Goal: Task Accomplishment & Management: Manage account settings

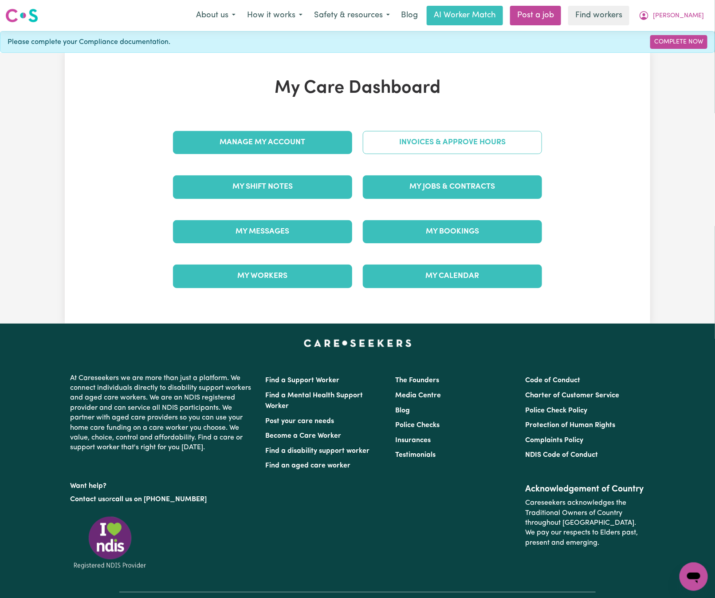
click at [508, 152] on link "Invoices & Approve Hours" at bounding box center [452, 142] width 179 height 23
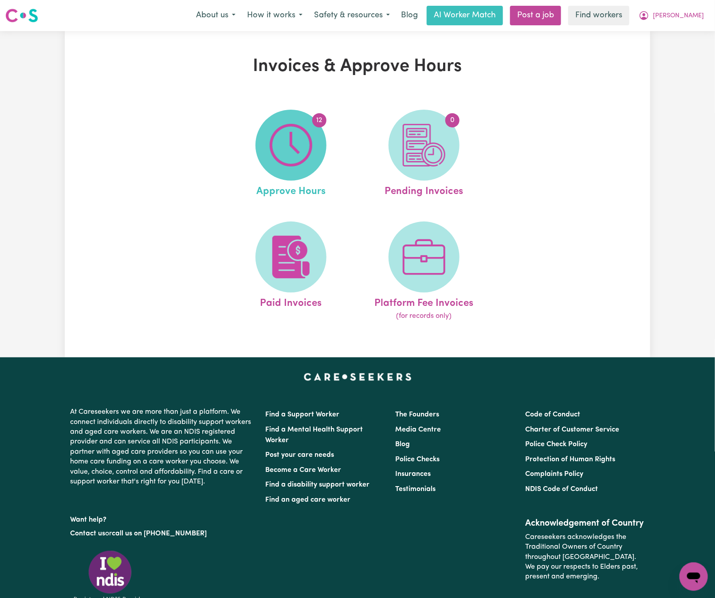
click at [308, 156] on img at bounding box center [291, 145] width 43 height 43
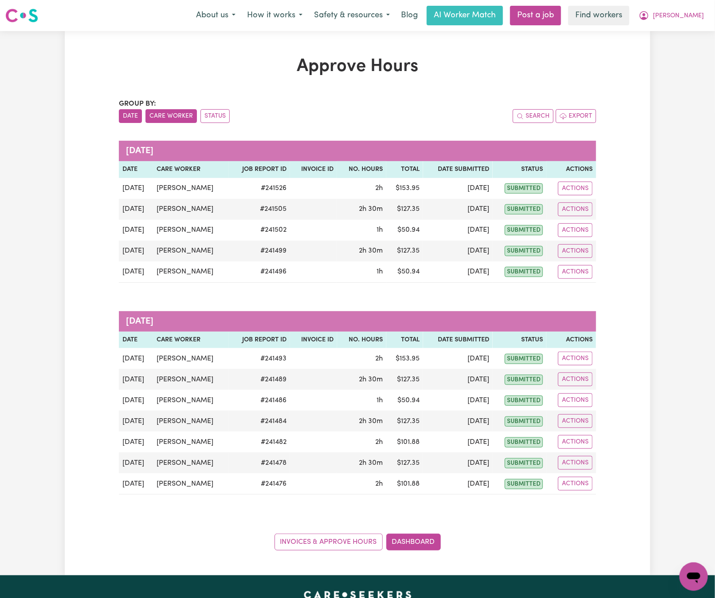
click at [184, 112] on button "Care Worker" at bounding box center [171, 116] width 51 height 14
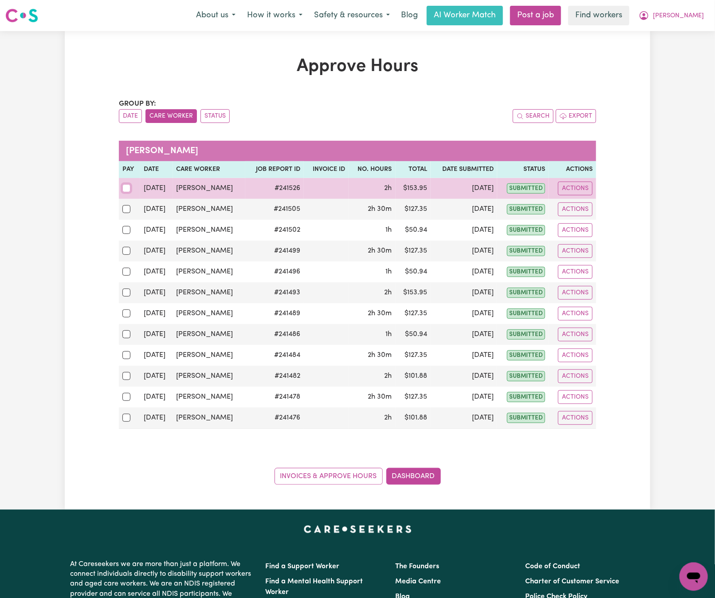
click at [127, 189] on input "checkbox" at bounding box center [126, 188] width 8 height 8
checkbox input "true"
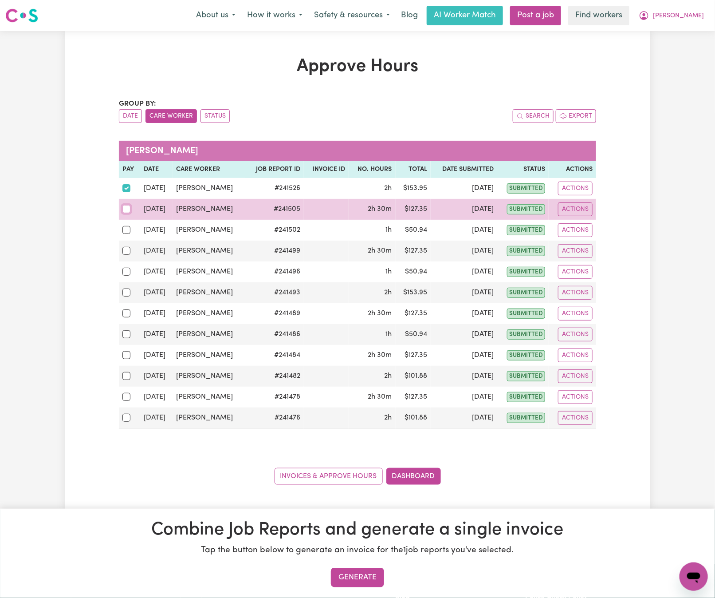
click at [124, 209] on input "checkbox" at bounding box center [126, 209] width 8 height 8
checkbox input "true"
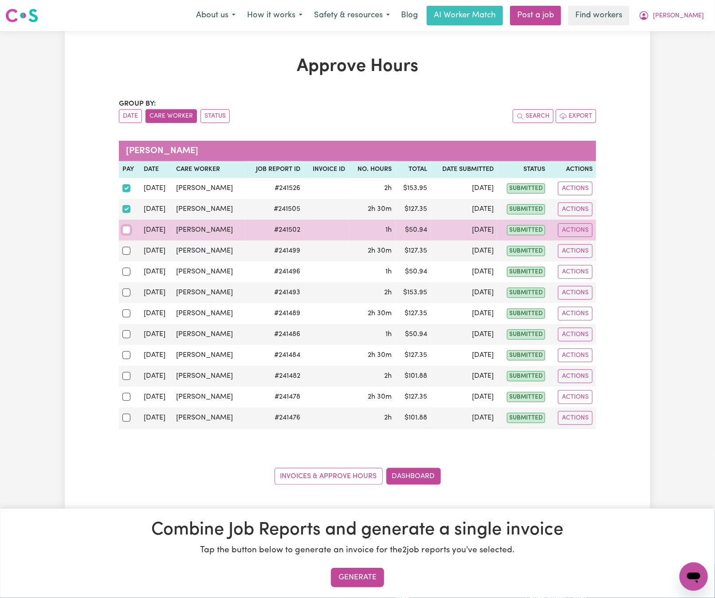
click at [124, 231] on input "checkbox" at bounding box center [126, 230] width 8 height 8
checkbox input "true"
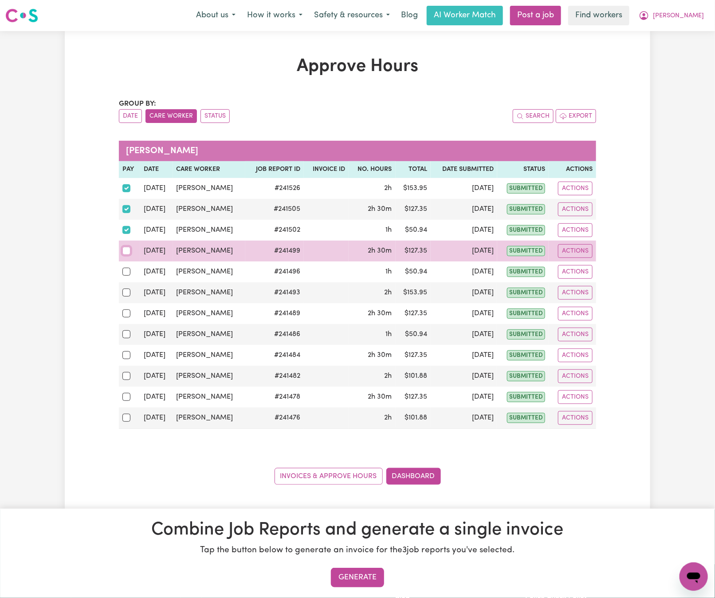
click at [126, 254] on input "checkbox" at bounding box center [126, 251] width 8 height 8
checkbox input "true"
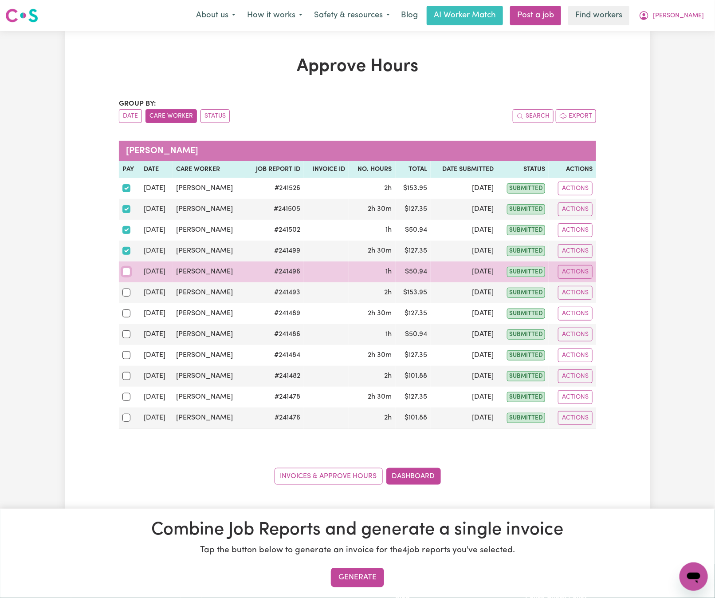
click at [123, 276] on input "checkbox" at bounding box center [126, 272] width 8 height 8
checkbox input "true"
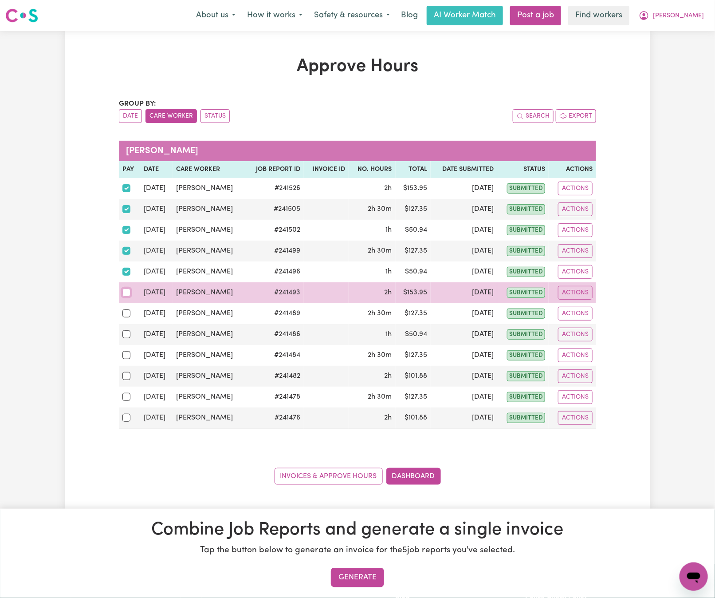
click at [125, 295] on input "checkbox" at bounding box center [126, 292] width 8 height 8
checkbox input "true"
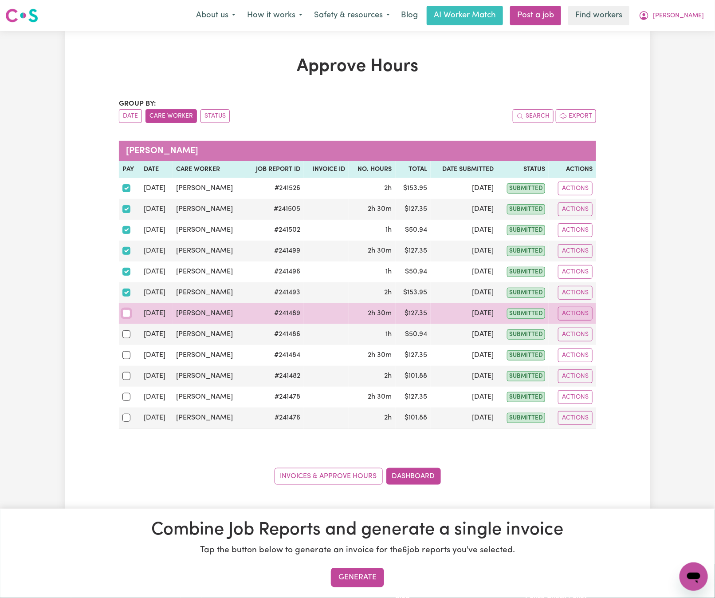
click at [127, 317] on input "checkbox" at bounding box center [126, 313] width 8 height 8
checkbox input "true"
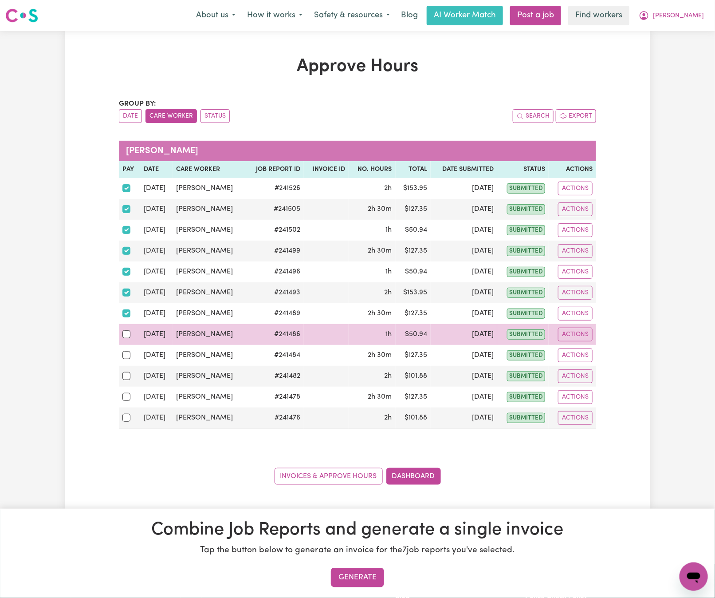
click at [122, 336] on td at bounding box center [129, 334] width 21 height 21
click at [124, 338] on input "checkbox" at bounding box center [126, 334] width 8 height 8
checkbox input "true"
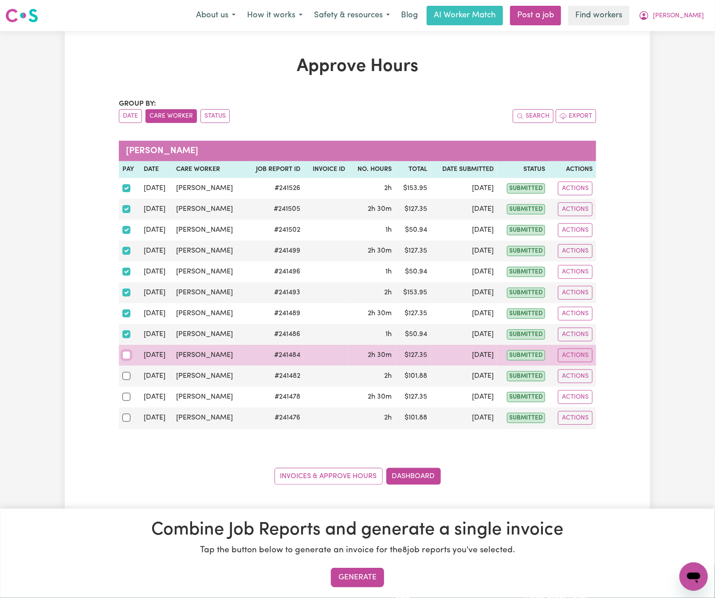
click at [126, 355] on input "checkbox" at bounding box center [126, 355] width 8 height 8
checkbox input "true"
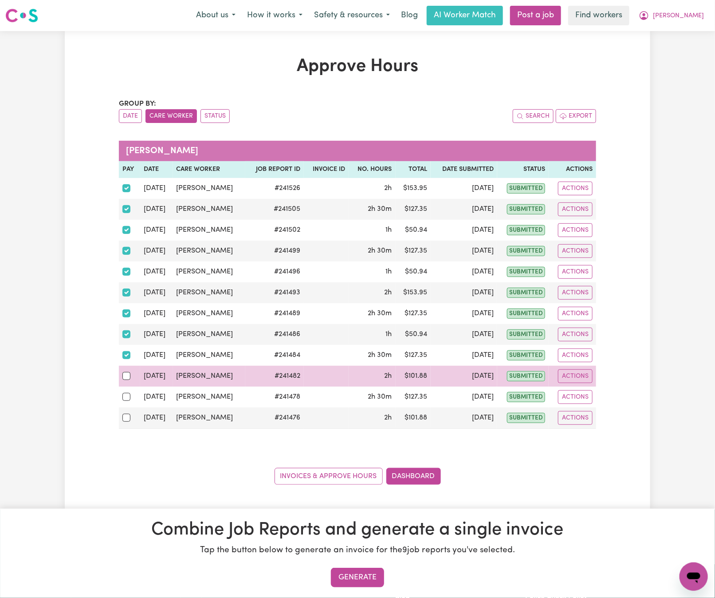
click at [123, 382] on div at bounding box center [129, 376] width 14 height 12
click at [123, 380] on input "checkbox" at bounding box center [126, 376] width 8 height 8
checkbox input "true"
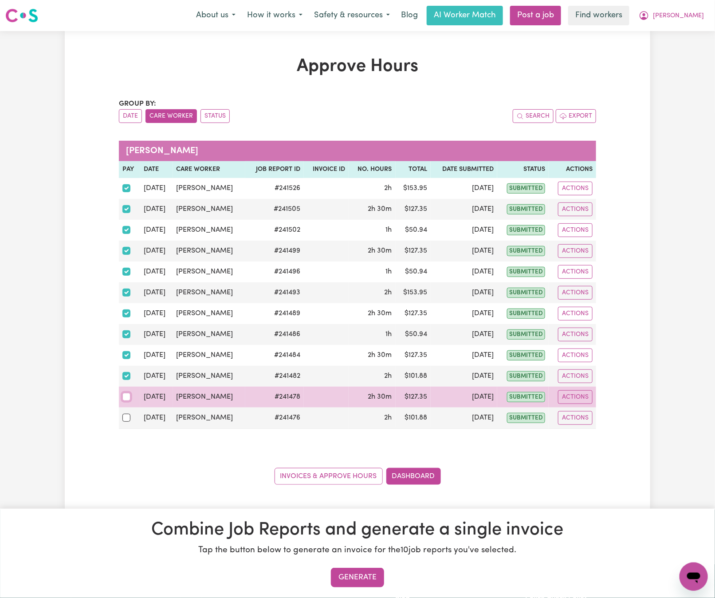
click at [126, 401] on input "checkbox" at bounding box center [126, 397] width 8 height 8
checkbox input "true"
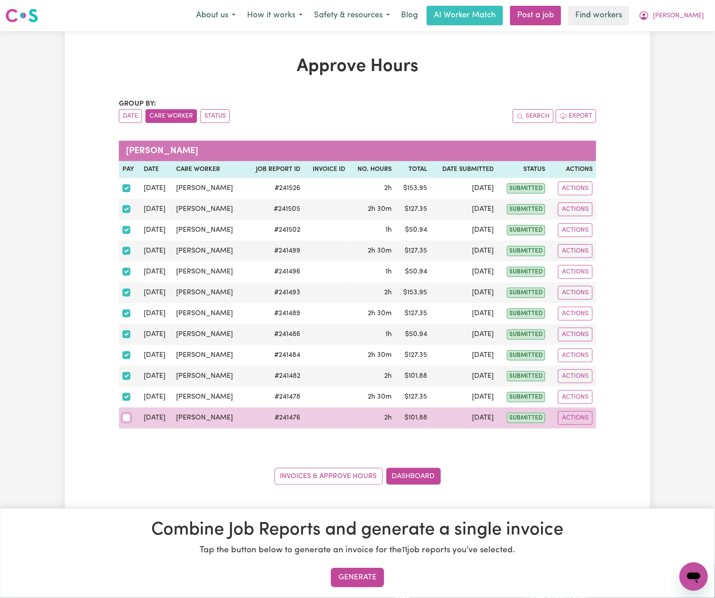
click at [126, 422] on input "checkbox" at bounding box center [126, 418] width 8 height 8
checkbox input "true"
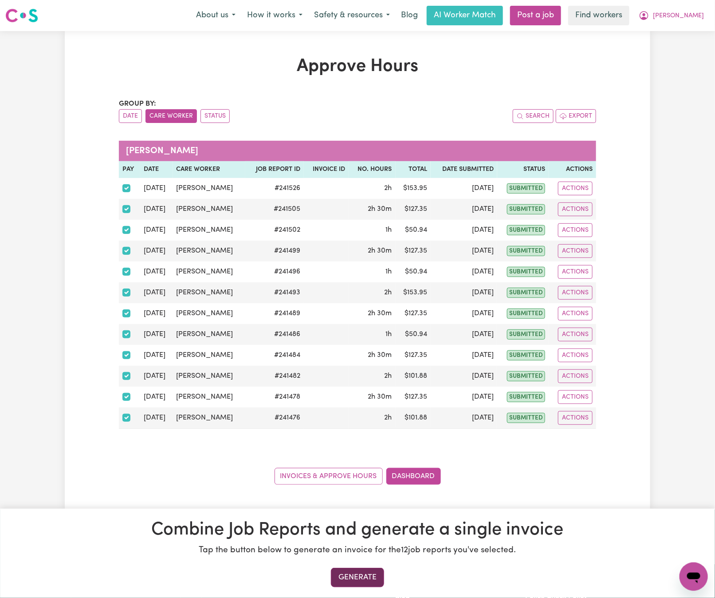
click at [362, 586] on button "Generate" at bounding box center [357, 577] width 53 height 20
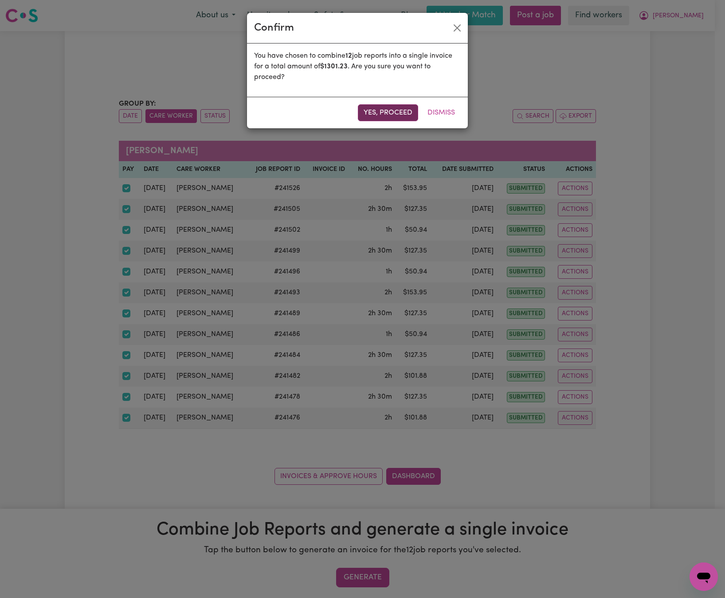
click at [391, 110] on button "Yes, proceed" at bounding box center [388, 112] width 60 height 17
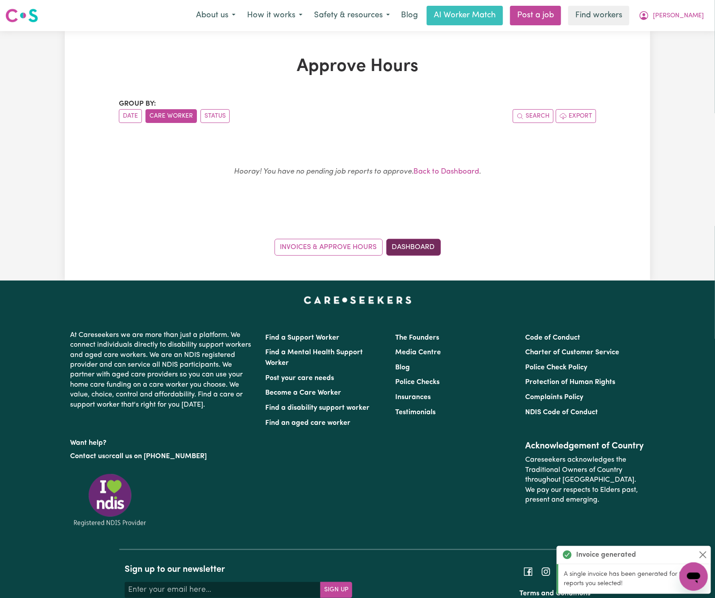
click at [415, 247] on link "Dashboard" at bounding box center [413, 247] width 55 height 17
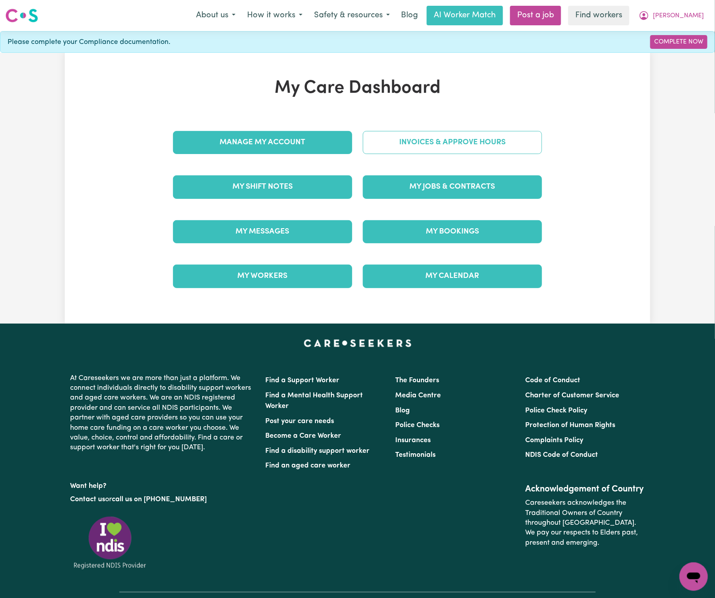
click at [486, 138] on link "Invoices & Approve Hours" at bounding box center [452, 142] width 179 height 23
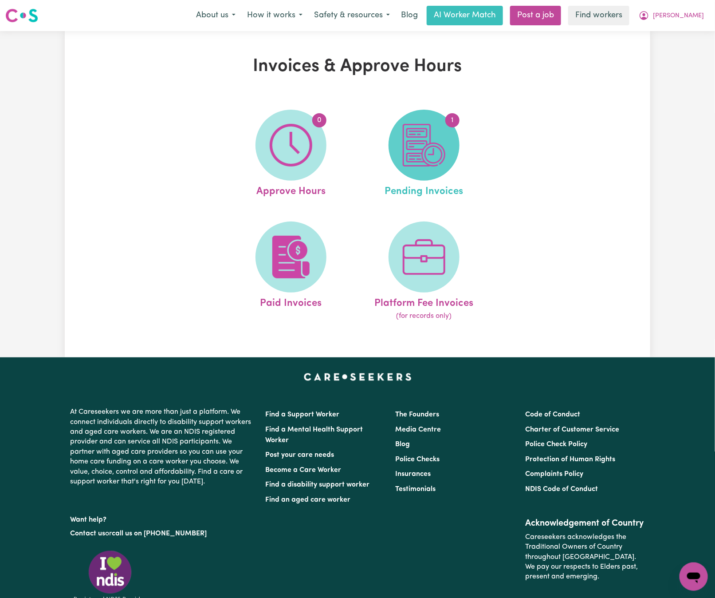
click at [425, 152] on img at bounding box center [424, 145] width 43 height 43
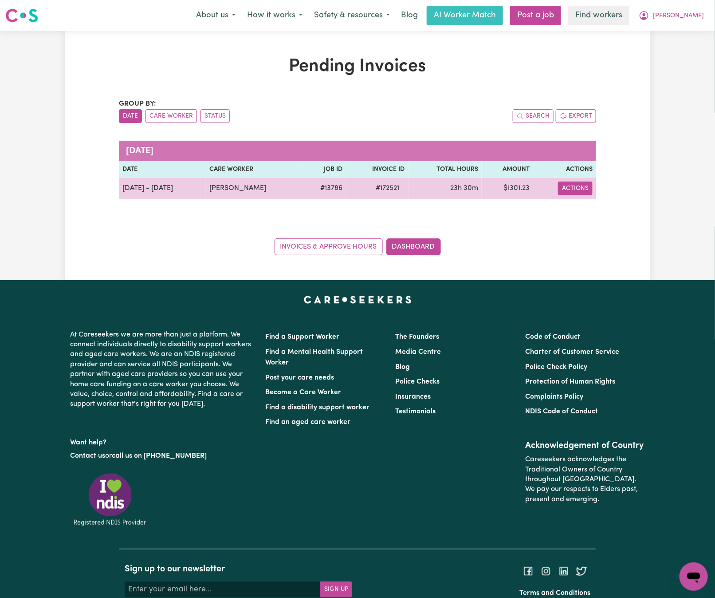
click at [571, 193] on button "Actions" at bounding box center [575, 188] width 35 height 14
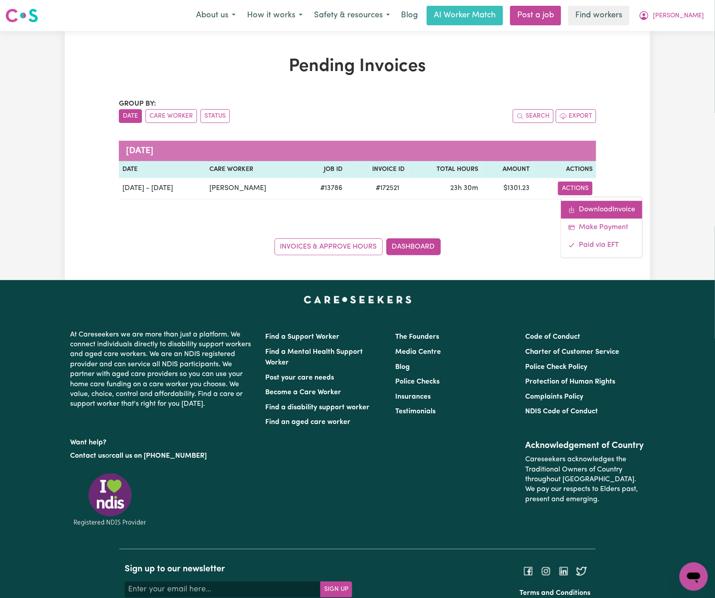
click at [586, 209] on link "Download Invoice" at bounding box center [601, 210] width 81 height 18
click at [248, 228] on div "Group by: Date Care Worker Status Search Export [DATE] Date Care Worker Job ID …" at bounding box center [357, 176] width 477 height 157
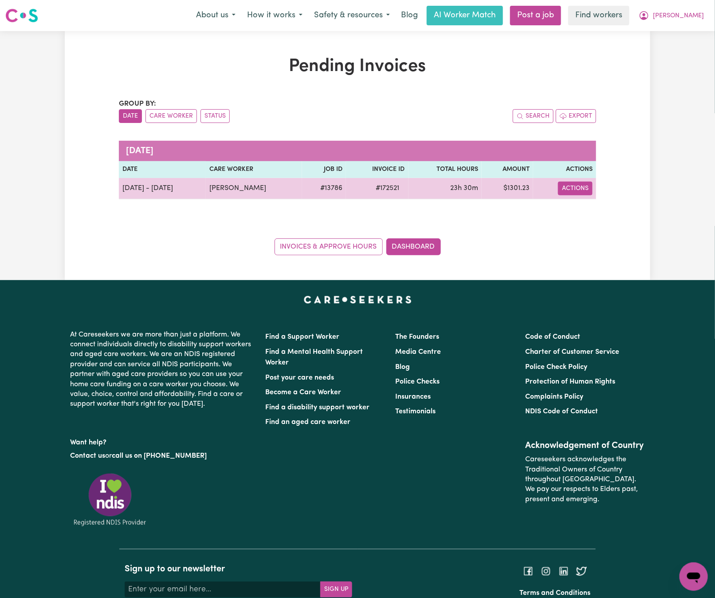
click at [568, 188] on button "Actions" at bounding box center [575, 188] width 35 height 14
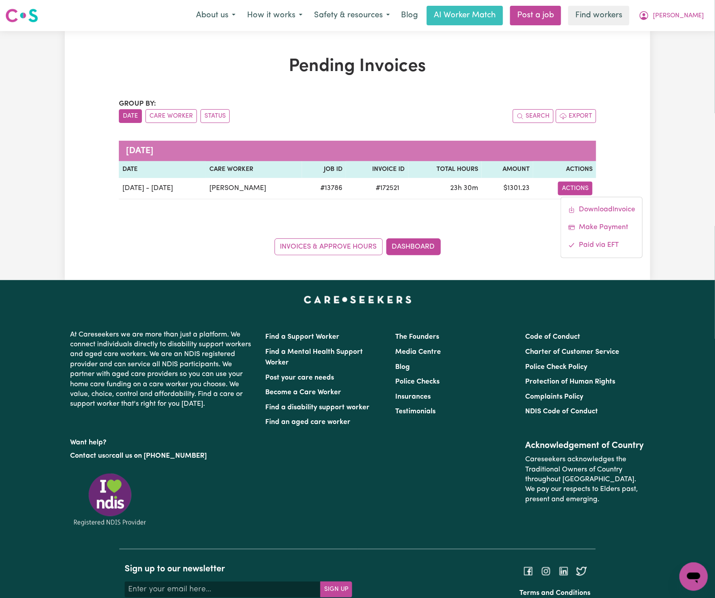
click at [686, 6] on div "About us How it works Safety & resources Blog AI Worker Match Post a job Find w…" at bounding box center [450, 16] width 520 height 20
click at [689, 14] on button "[PERSON_NAME]" at bounding box center [671, 15] width 77 height 19
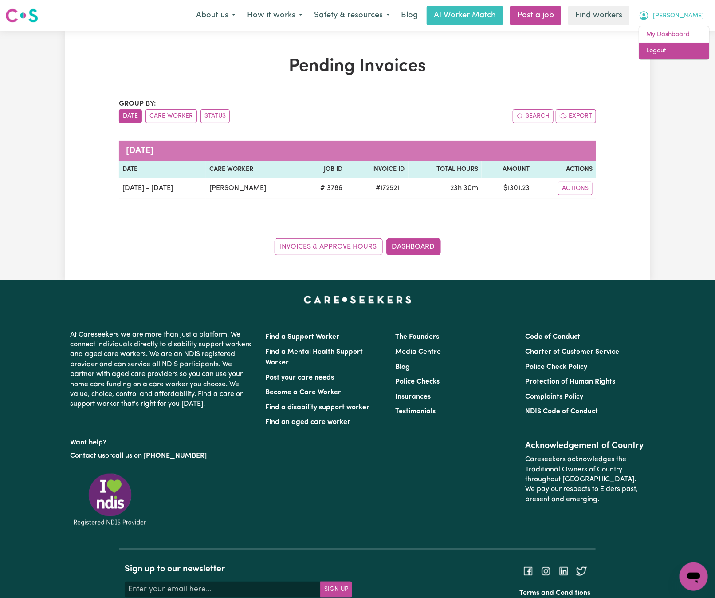
click at [694, 47] on link "Logout" at bounding box center [674, 51] width 70 height 17
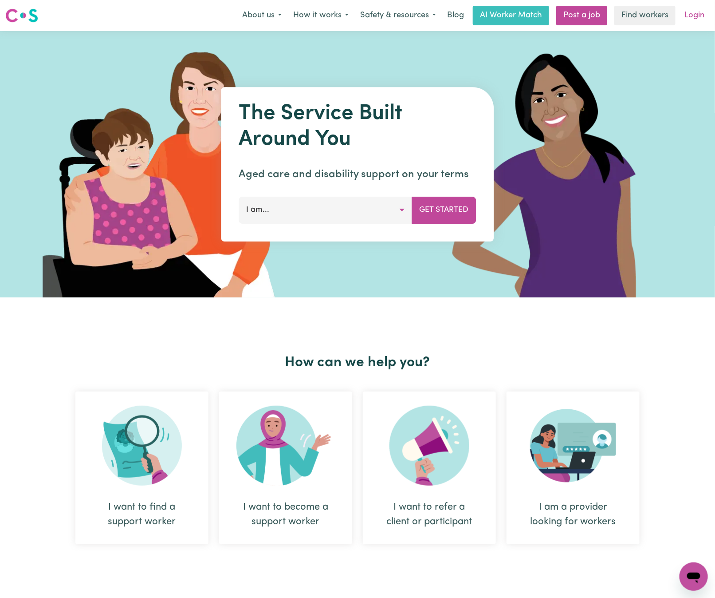
click at [693, 18] on link "Login" at bounding box center [694, 16] width 31 height 20
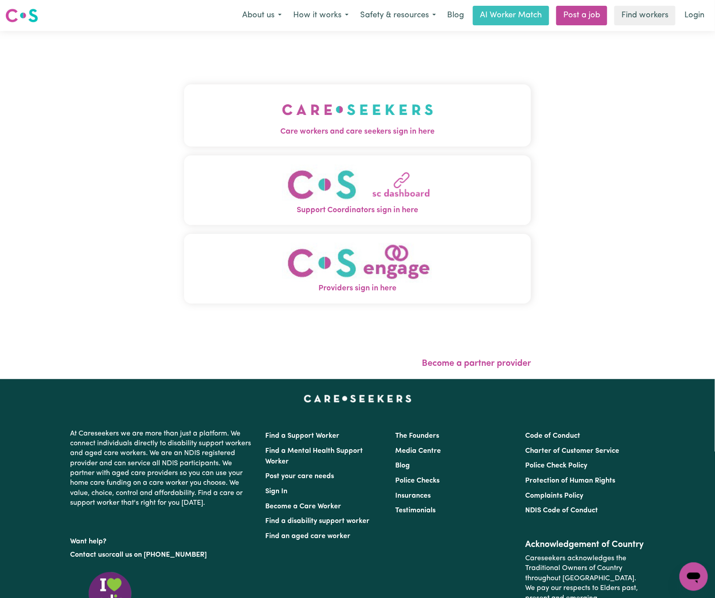
click at [338, 102] on img "Care workers and care seekers sign in here" at bounding box center [357, 109] width 151 height 33
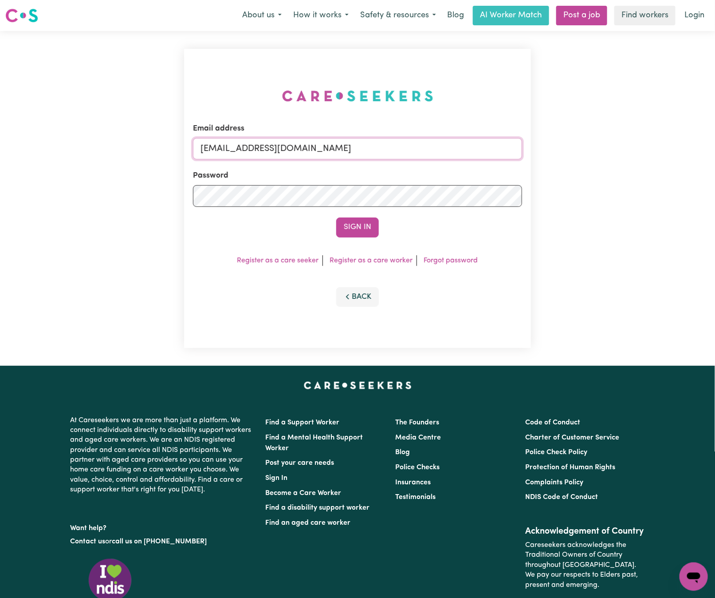
drag, startPoint x: 280, startPoint y: 148, endPoint x: 513, endPoint y: 127, distance: 234.3
click at [513, 127] on div "Email address [EMAIL_ADDRESS][DOMAIN_NAME]" at bounding box center [357, 141] width 329 height 36
paste input "[EMAIL_ADDRESS][DOMAIN_NAME]"
type input "[EMAIL_ADDRESS][DOMAIN_NAME]"
click at [336, 217] on button "Sign In" at bounding box center [357, 227] width 43 height 20
